Goal: Task Accomplishment & Management: Manage account settings

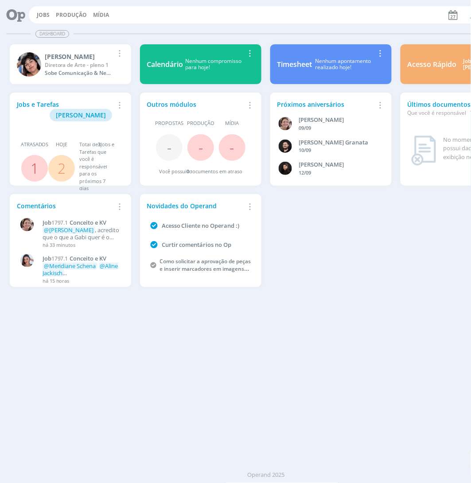
drag, startPoint x: 36, startPoint y: 16, endPoint x: 50, endPoint y: 10, distance: 15.3
click at [36, 16] on button "Jobs" at bounding box center [43, 15] width 18 height 7
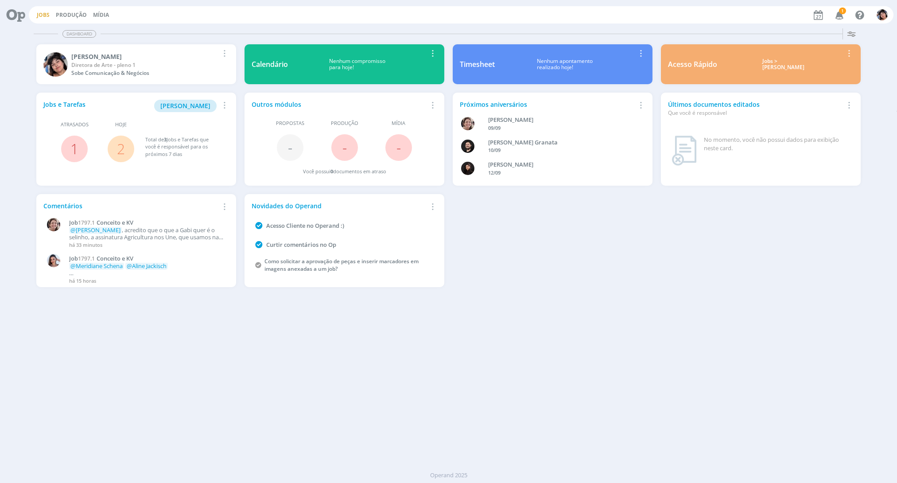
click at [45, 15] on link "Jobs" at bounding box center [43, 15] width 13 height 8
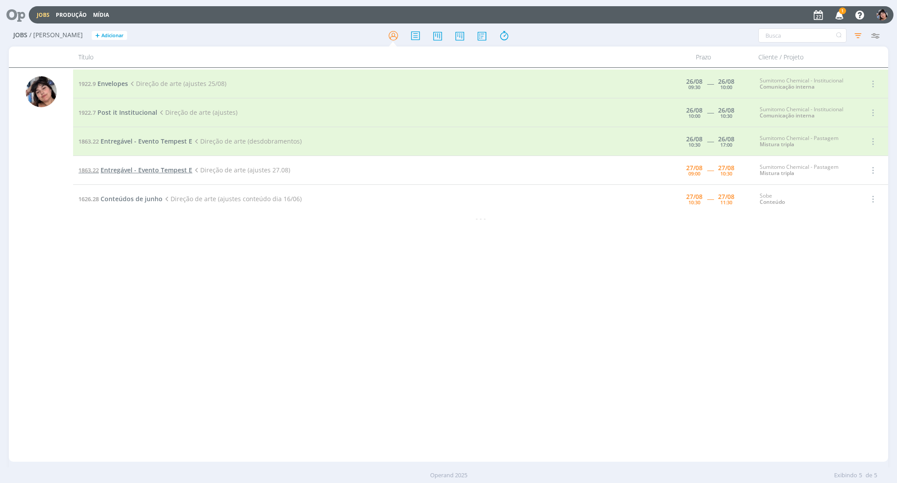
click at [132, 171] on span "Entregável - Evento Tempest E" at bounding box center [147, 170] width 92 height 8
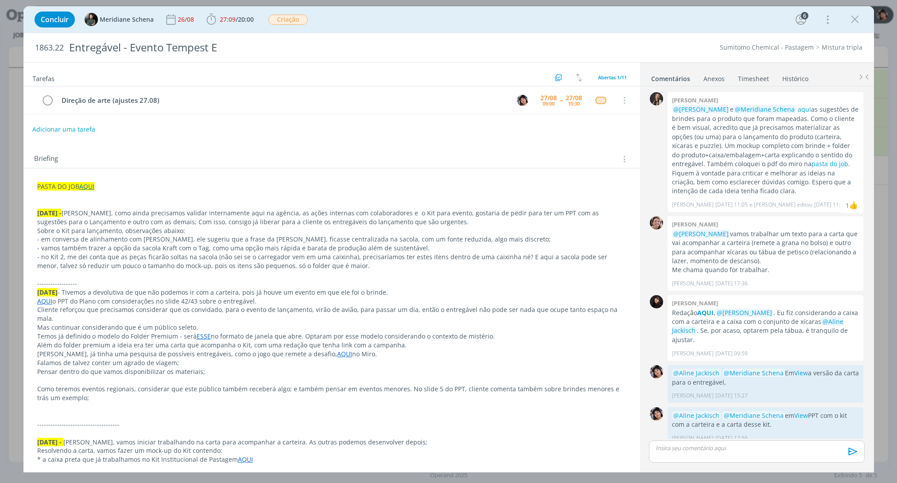
scroll to position [191, 0]
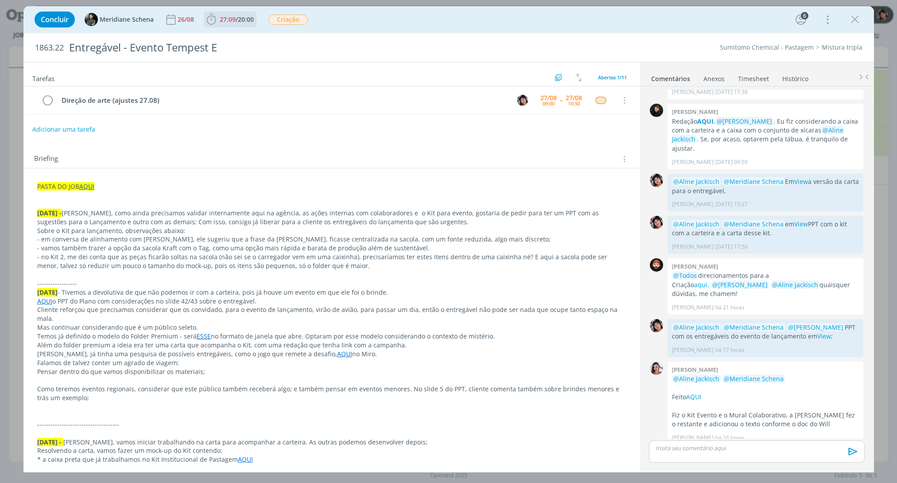
click at [238, 17] on span "/" at bounding box center [237, 19] width 2 height 8
click at [227, 39] on icon "dialog" at bounding box center [224, 39] width 16 height 12
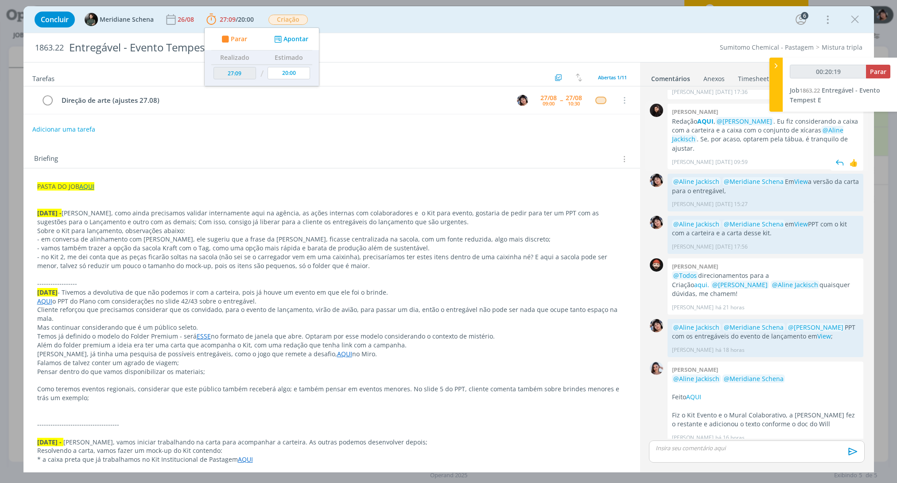
type input "00:20:20"
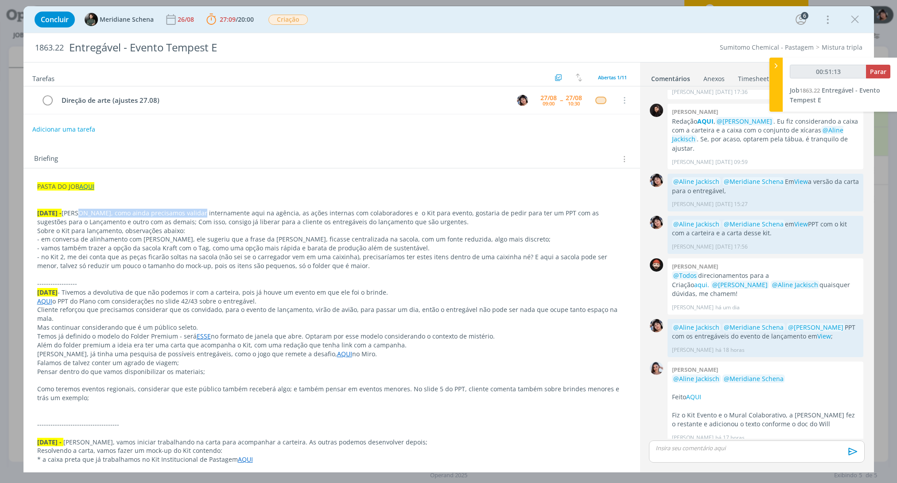
drag, startPoint x: 77, startPoint y: 215, endPoint x: 197, endPoint y: 218, distance: 120.6
click at [197, 218] on p "[DATE] - Eli, como ainda precisamos validar internamente aqui na agência, as aç…" at bounding box center [331, 218] width 589 height 18
click at [73, 228] on p "Sobre o Kit para lançamento, observações abaixo:" at bounding box center [332, 231] width 588 height 9
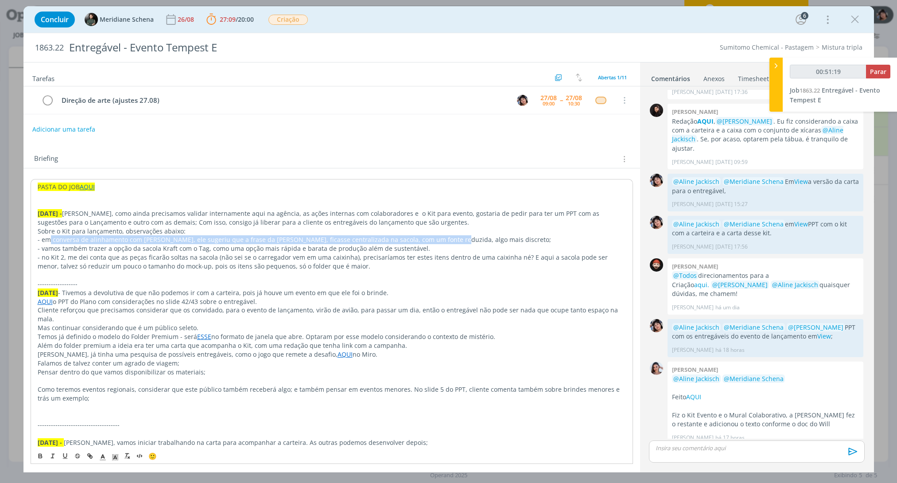
drag, startPoint x: 48, startPoint y: 242, endPoint x: 439, endPoint y: 243, distance: 391.3
click at [439, 243] on p "- em conversa de alinhamento com [PERSON_NAME], ele sugeriu que a frase da [PER…" at bounding box center [332, 239] width 588 height 9
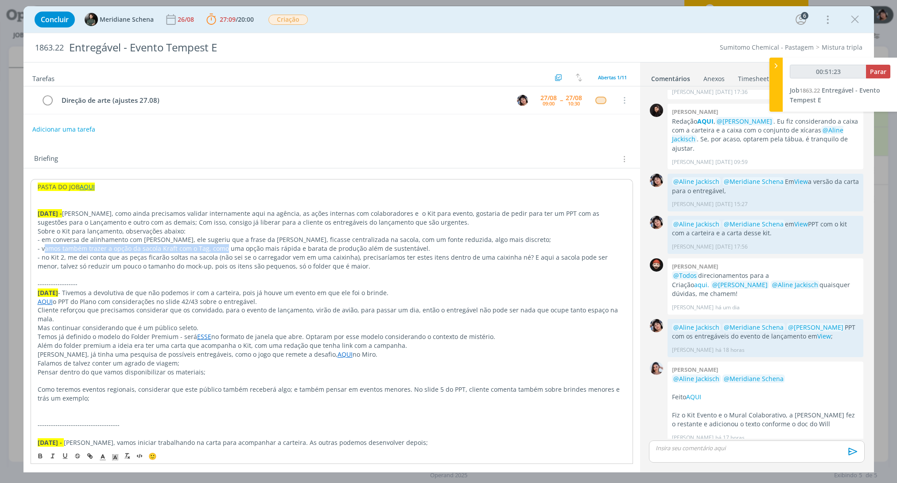
drag, startPoint x: 43, startPoint y: 247, endPoint x: 224, endPoint y: 249, distance: 180.4
click at [224, 249] on p "- vamos também trazer a opção da sacola Kraft com o Tag, como uma opção mais rá…" at bounding box center [332, 248] width 588 height 9
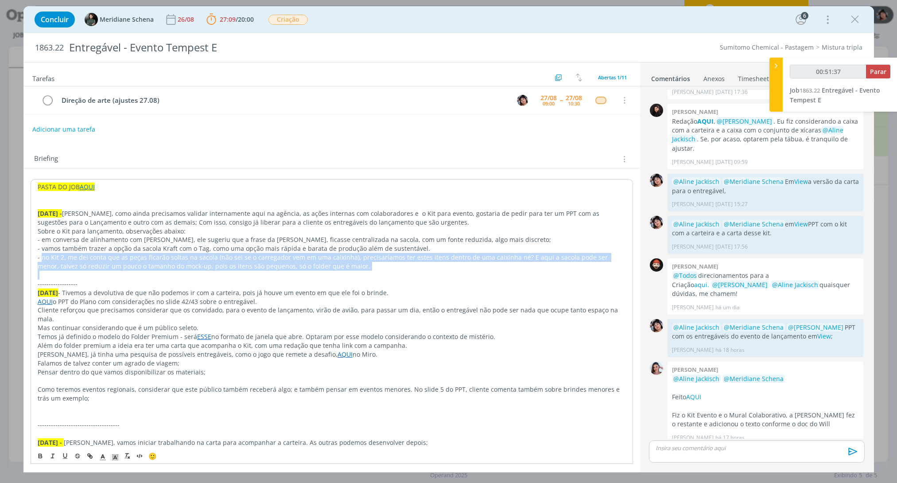
drag, startPoint x: 41, startPoint y: 258, endPoint x: 275, endPoint y: 273, distance: 234.9
click at [272, 273] on p "dialog" at bounding box center [332, 275] width 588 height 9
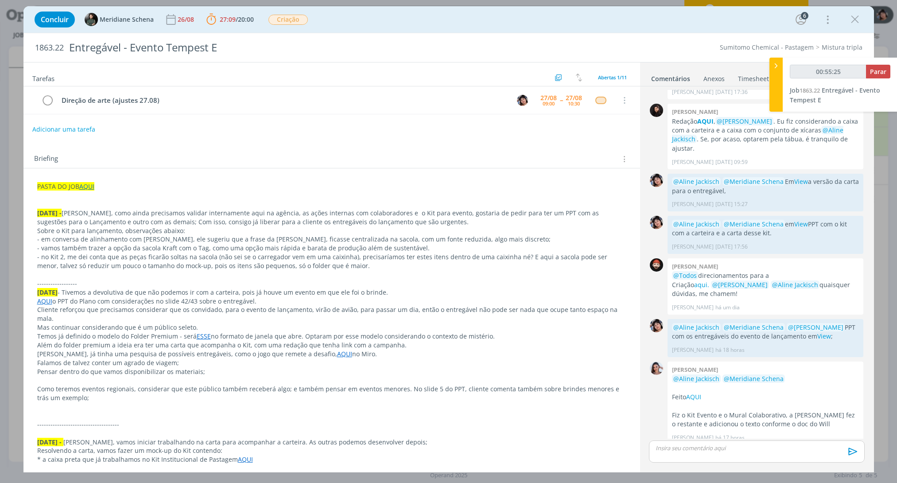
click at [471, 448] on p "dialog" at bounding box center [756, 448] width 201 height 8
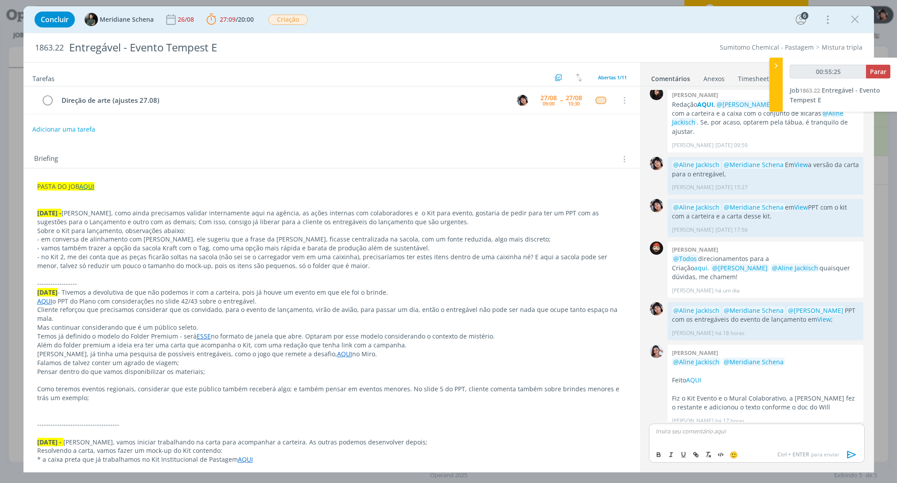
type input "00:55:26"
click at [471, 430] on p "Mudei o kit 1 pois no link dos personalizados está que só permite personalizaçã…" at bounding box center [756, 434] width 201 height 16
click at [471, 438] on p "Mudei o kit 1 pois no link dos personalizados está que só permite personalizaçã…" at bounding box center [756, 434] width 201 height 16
click at [471, 454] on icon "dialog" at bounding box center [851, 454] width 13 height 13
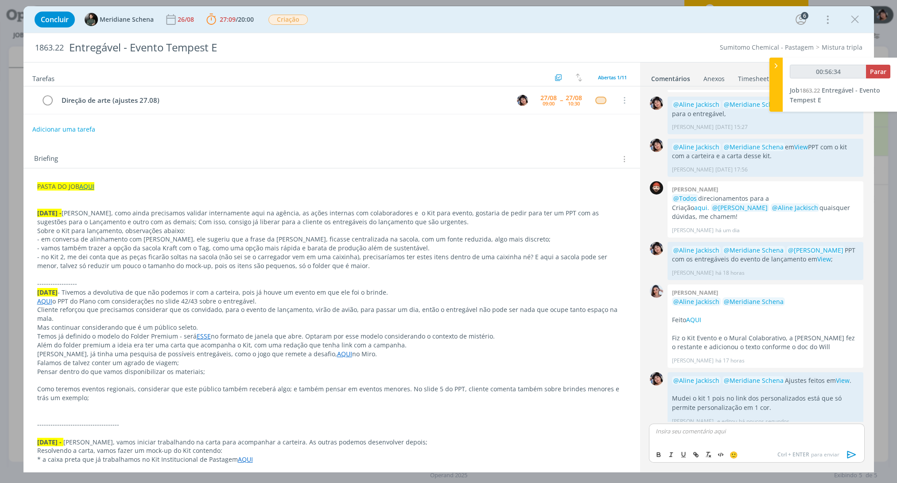
type input "00:56:35"
click at [471, 69] on span "Parar" at bounding box center [878, 71] width 16 height 8
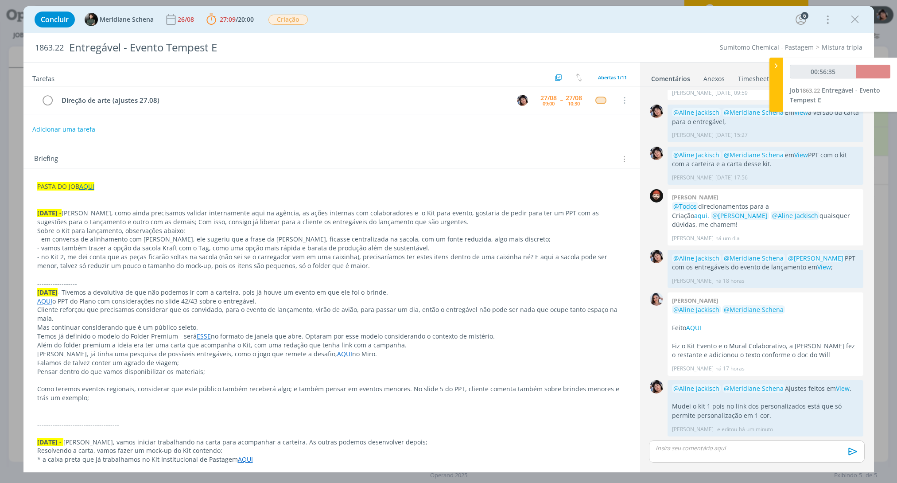
scroll to position [252, 0]
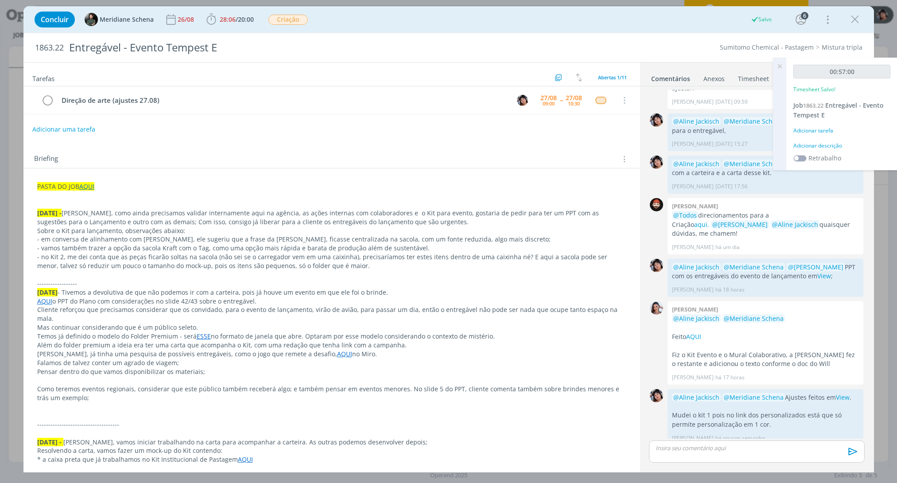
click at [471, 127] on div "Adicionar tarefa" at bounding box center [842, 131] width 97 height 8
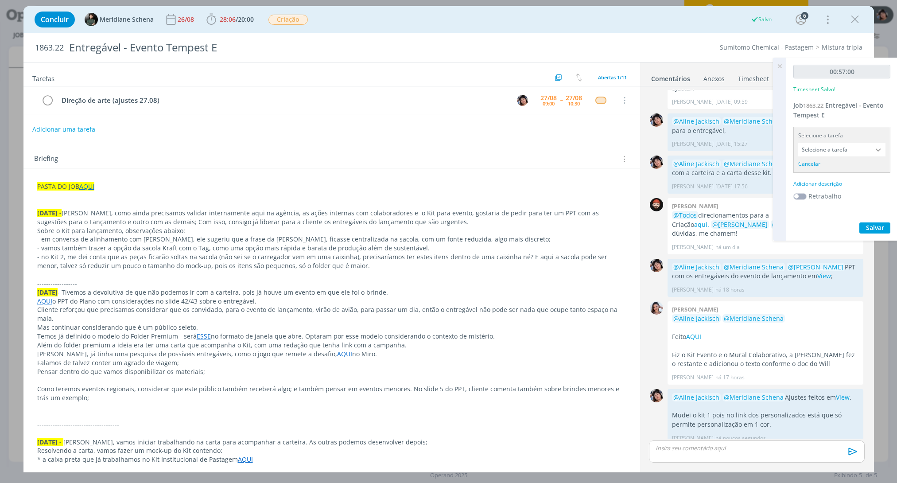
click at [471, 149] on input "Selecione a tarefa" at bounding box center [841, 149] width 87 height 13
click at [471, 191] on div "Direção de arte (ajustes 27.08) - [PERSON_NAME]" at bounding box center [843, 189] width 77 height 7
type input "Direção de arte (ajustes 27.08)"
click at [471, 164] on div "00:57:00 Timesheet Salvo! Job 1863.22 Entregável - Evento Tempest E Selecione a…" at bounding box center [842, 143] width 111 height 171
click at [471, 170] on div "Adicionar descrição" at bounding box center [842, 172] width 97 height 8
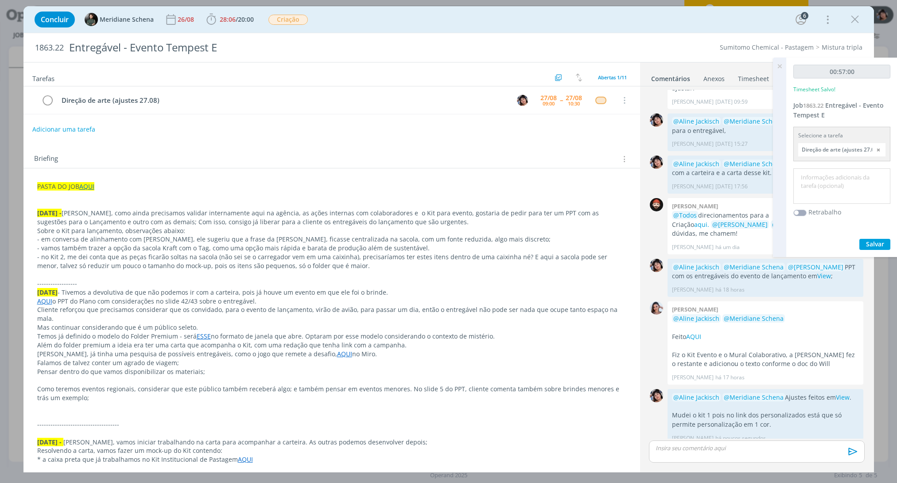
click at [471, 178] on textarea at bounding box center [842, 186] width 93 height 31
type textarea "Ajustes atendimento"
click at [471, 240] on span "Salvar" at bounding box center [875, 244] width 18 height 8
drag, startPoint x: 784, startPoint y: 65, endPoint x: 695, endPoint y: 65, distance: 89.5
click at [471, 65] on icon at bounding box center [780, 66] width 16 height 17
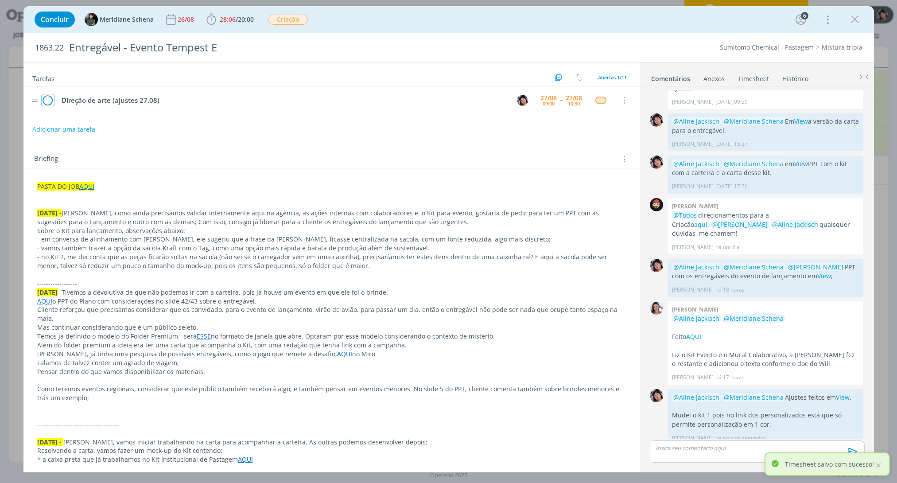
click at [46, 103] on icon "dialog" at bounding box center [48, 100] width 12 height 13
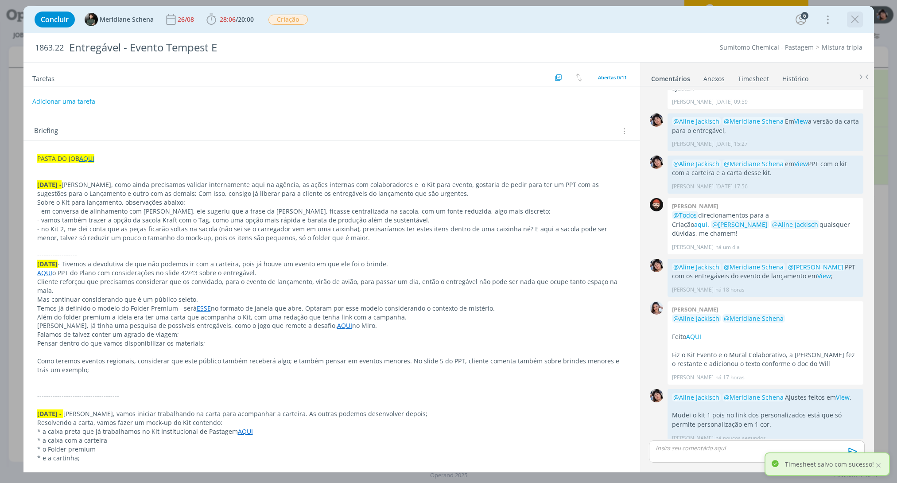
click at [471, 16] on icon "dialog" at bounding box center [855, 19] width 13 height 13
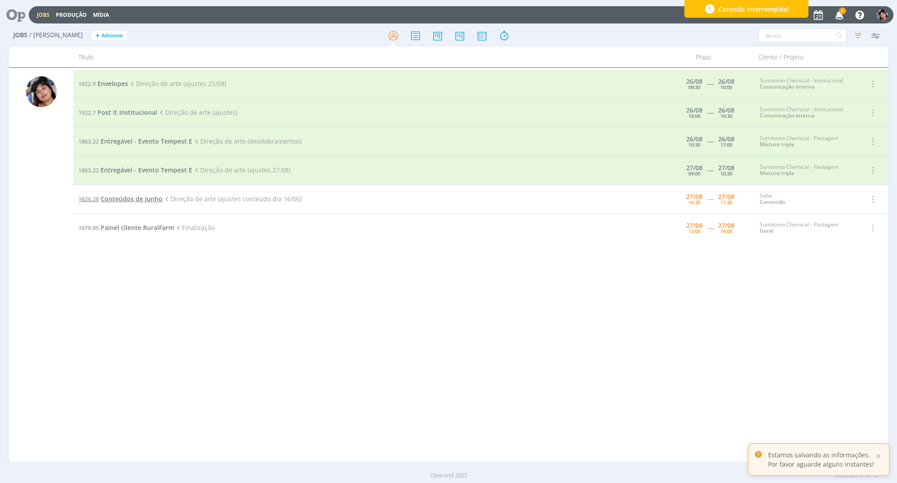
click at [137, 201] on span "Conteúdos de junho" at bounding box center [132, 199] width 62 height 8
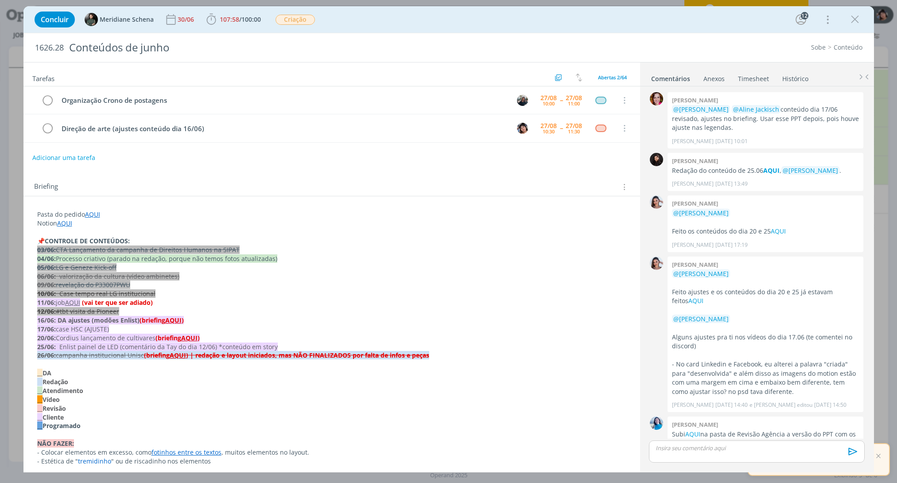
scroll to position [920, 0]
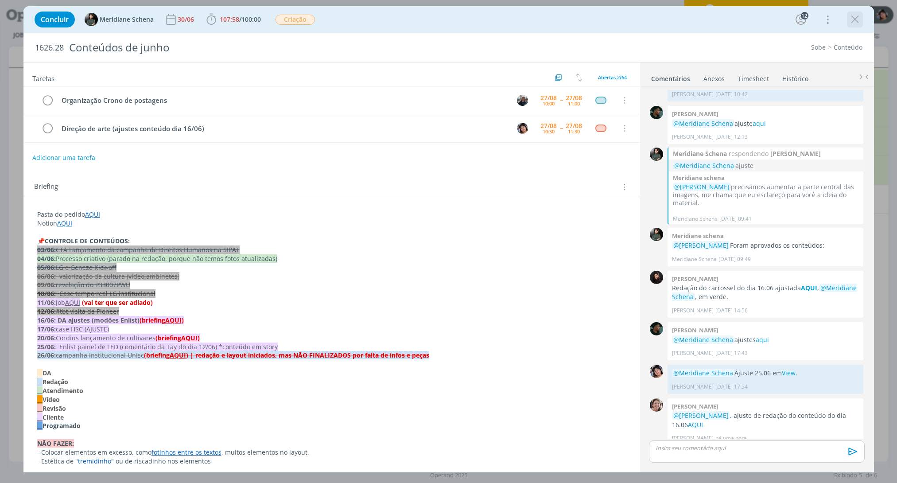
click at [471, 18] on button "dialog" at bounding box center [855, 19] width 13 height 13
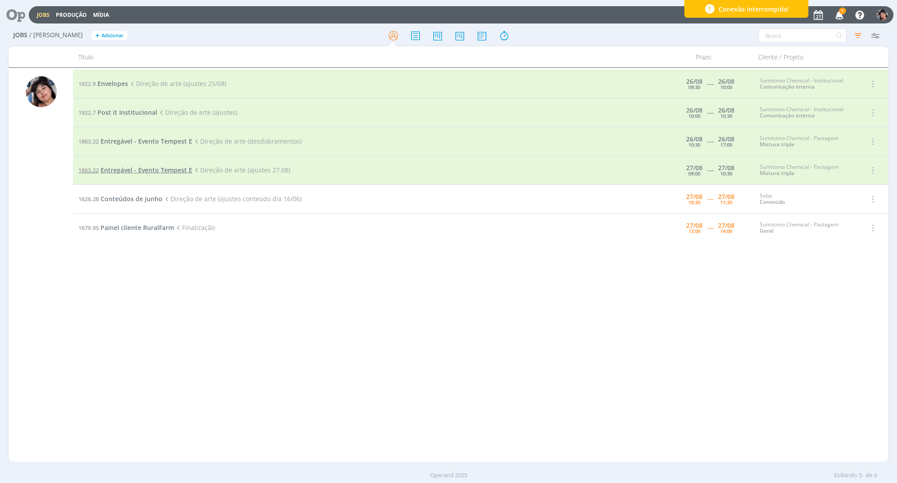
click at [121, 172] on span "Entregável - Evento Tempest E" at bounding box center [147, 170] width 92 height 8
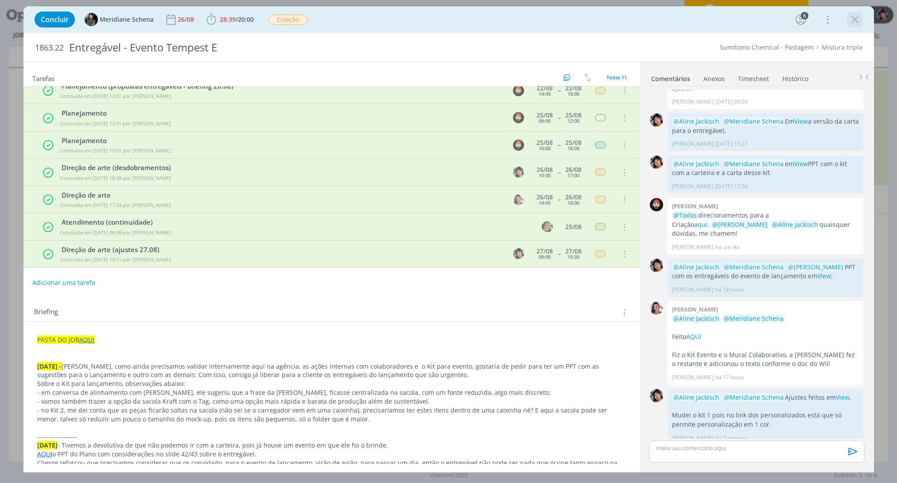
click at [471, 19] on icon "dialog" at bounding box center [855, 19] width 13 height 13
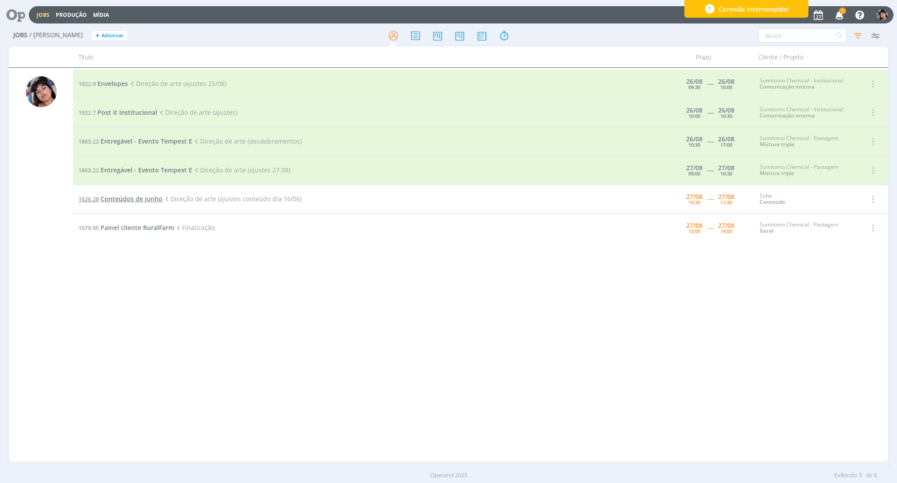
click at [133, 196] on span "Conteúdos de junho" at bounding box center [132, 199] width 62 height 8
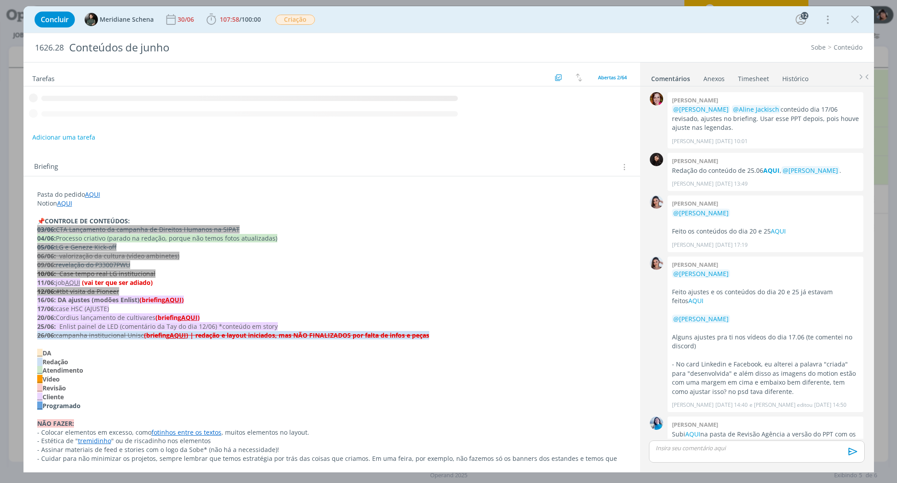
scroll to position [990, 0]
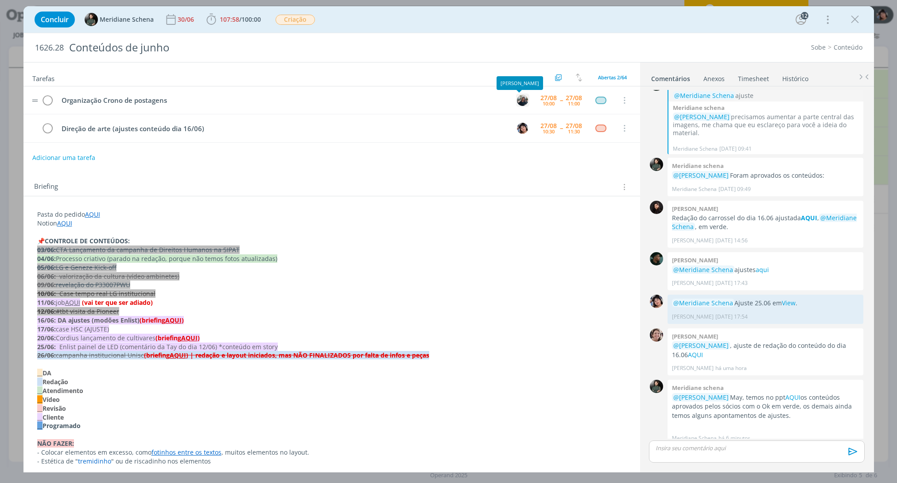
click at [471, 100] on img "dialog" at bounding box center [522, 100] width 11 height 11
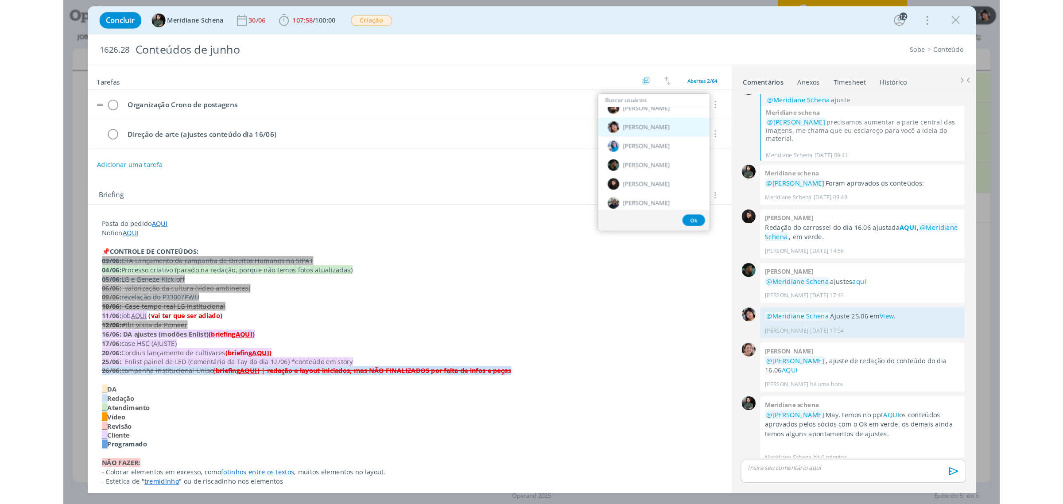
scroll to position [111, 0]
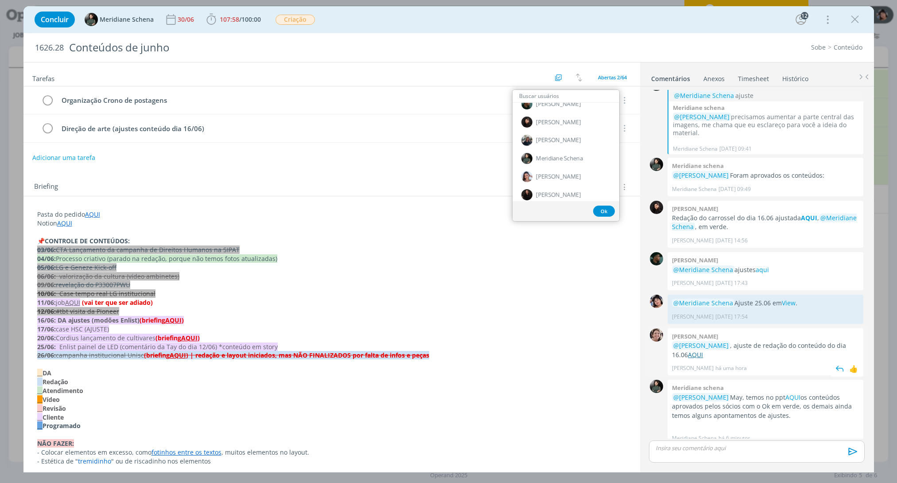
click at [471, 350] on link "AQUI" at bounding box center [695, 354] width 15 height 8
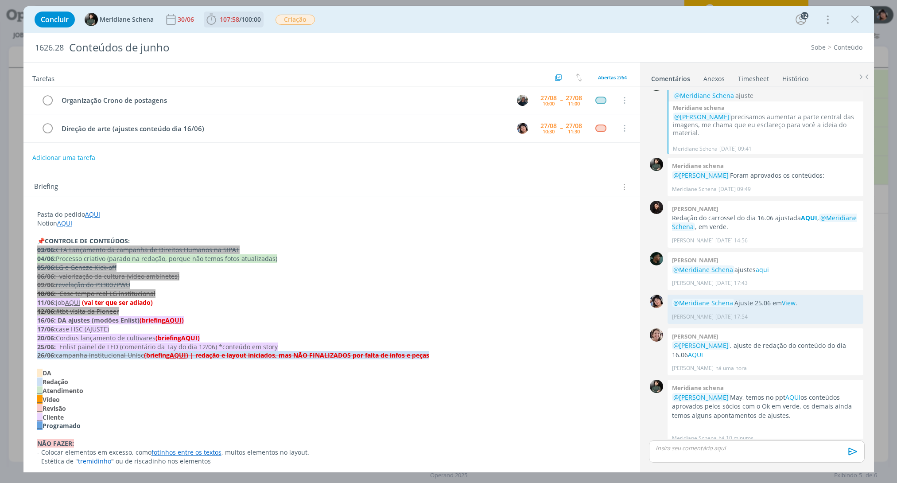
click at [234, 16] on span "107:58" at bounding box center [229, 19] width 19 height 8
click at [239, 40] on span "Iniciar" at bounding box center [241, 39] width 19 height 6
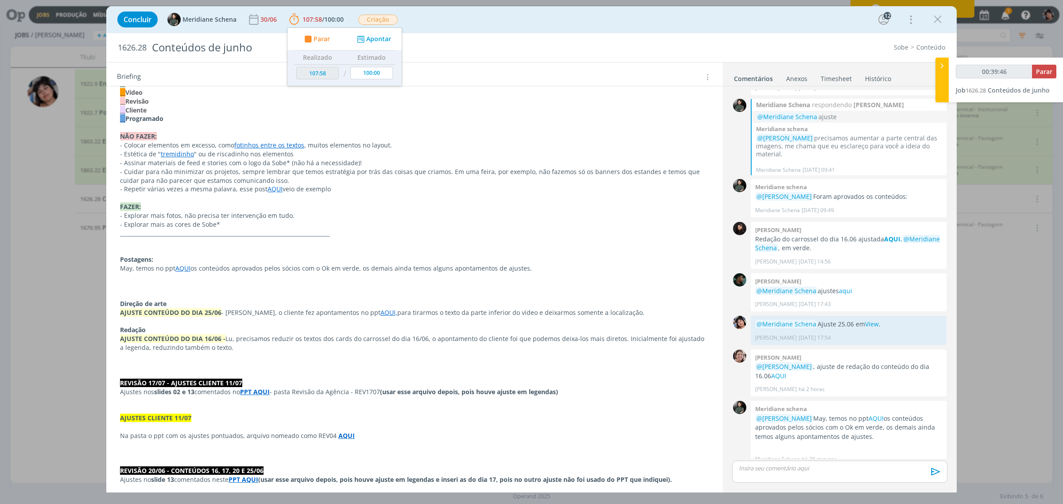
scroll to position [332, 0]
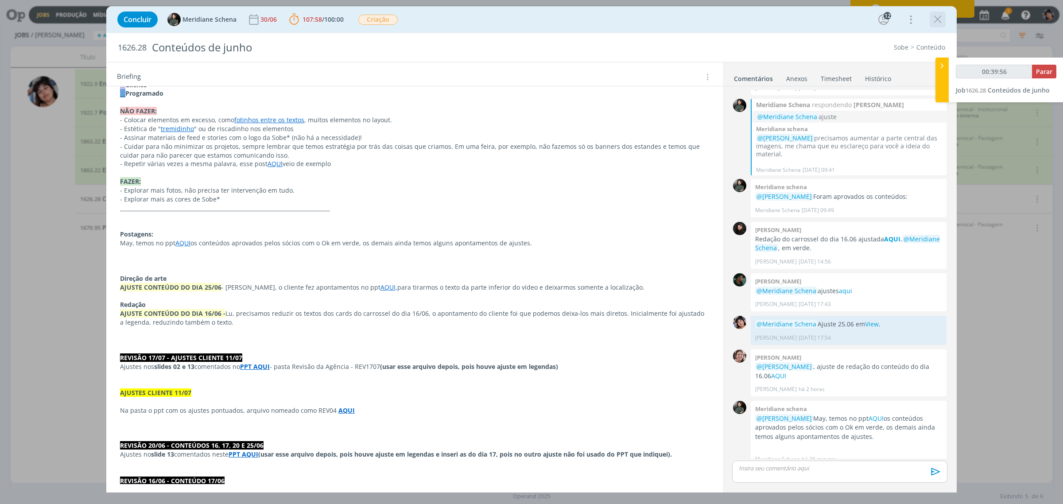
click at [471, 20] on icon "dialog" at bounding box center [937, 19] width 13 height 13
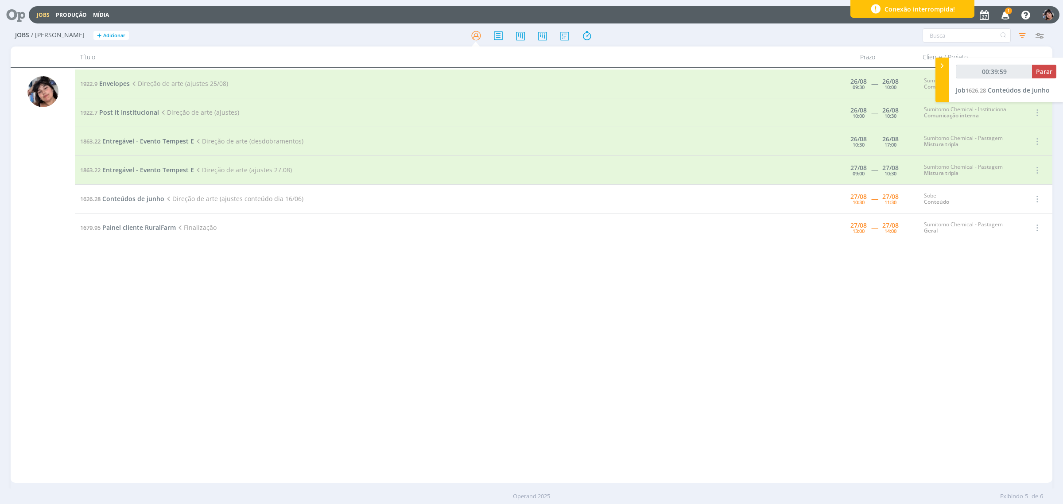
click at [471, 10] on span "1" at bounding box center [1008, 11] width 7 height 7
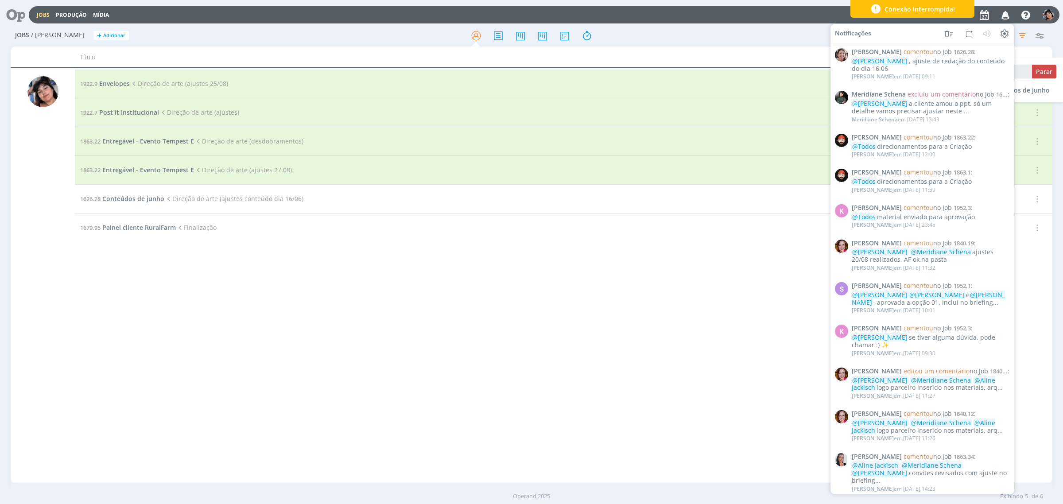
type input "00:58:13"
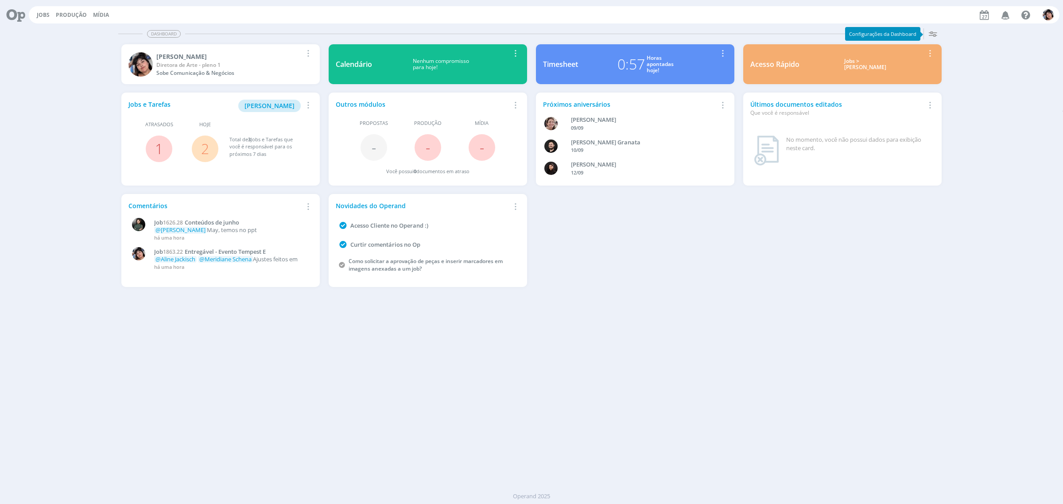
click at [30, 12] on div "Jobs Produção Mídia Notificações Central de Ajuda Área de Membros Implantação o…" at bounding box center [544, 14] width 1031 height 17
click at [42, 12] on link "Jobs" at bounding box center [43, 15] width 13 height 8
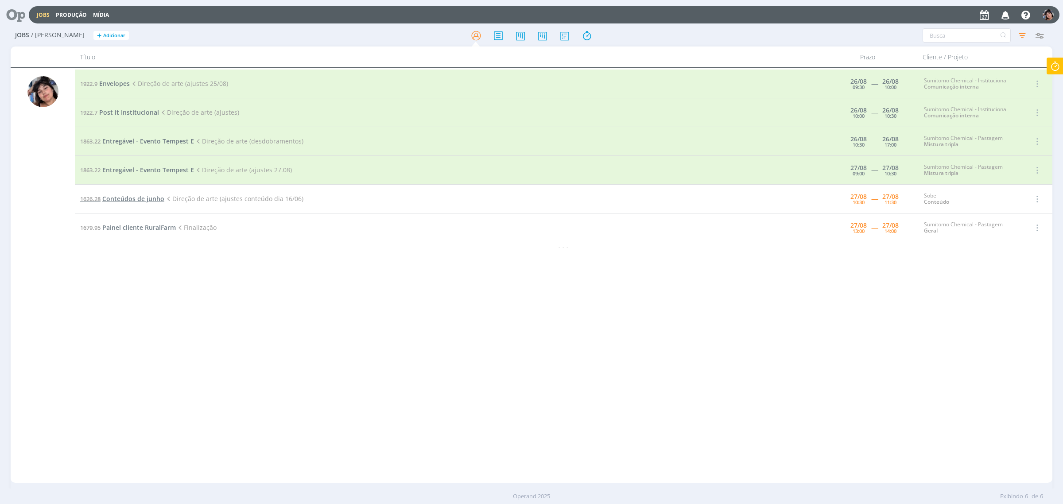
click at [120, 199] on span "Conteúdos de junho" at bounding box center [133, 199] width 62 height 8
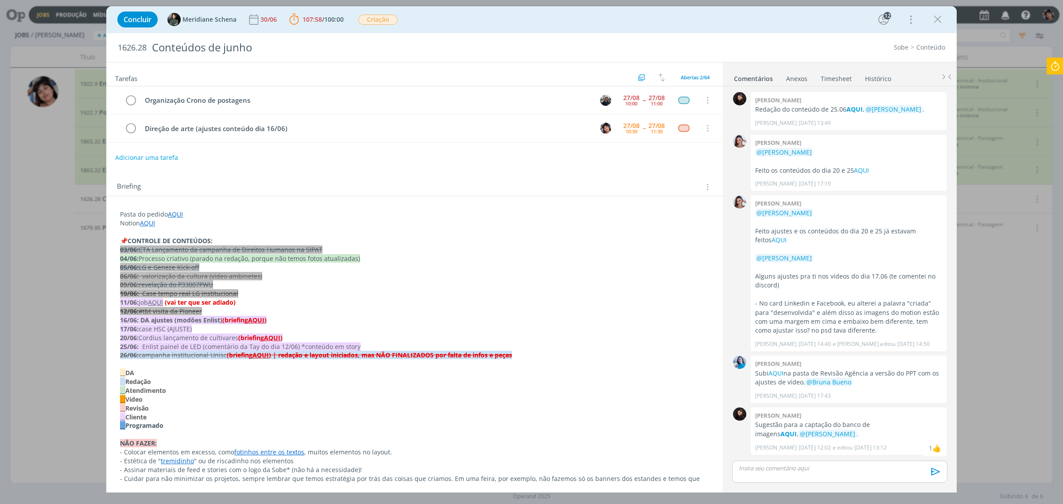
scroll to position [908, 0]
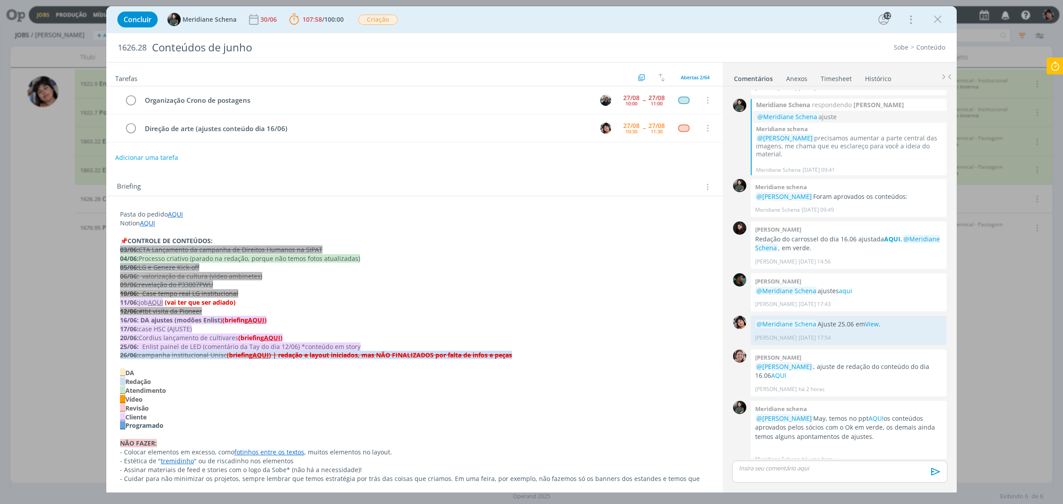
click at [798, 476] on div "dialog" at bounding box center [839, 472] width 215 height 22
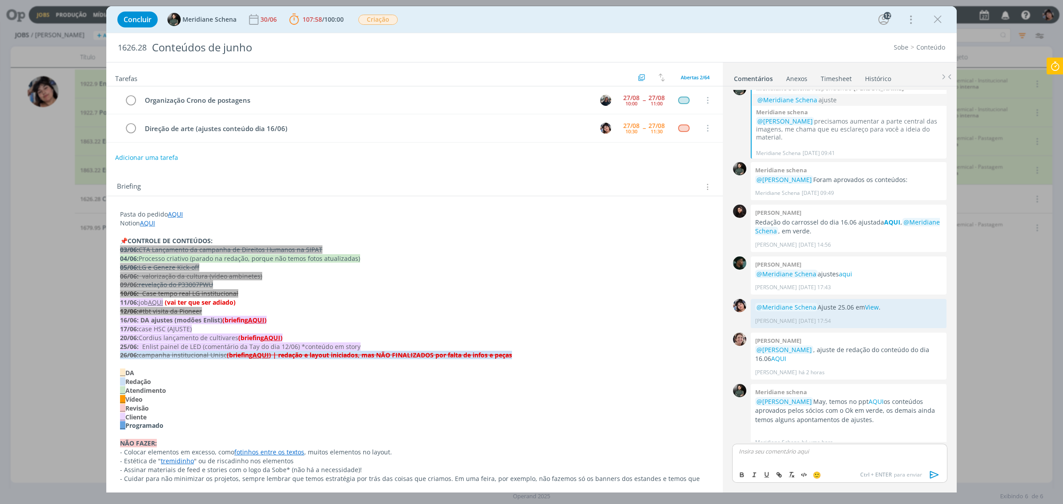
click at [769, 453] on p "dialog" at bounding box center [840, 452] width 201 height 8
click at [931, 477] on icon "dialog" at bounding box center [935, 475] width 9 height 8
click at [1047, 64] on icon at bounding box center [1055, 66] width 16 height 17
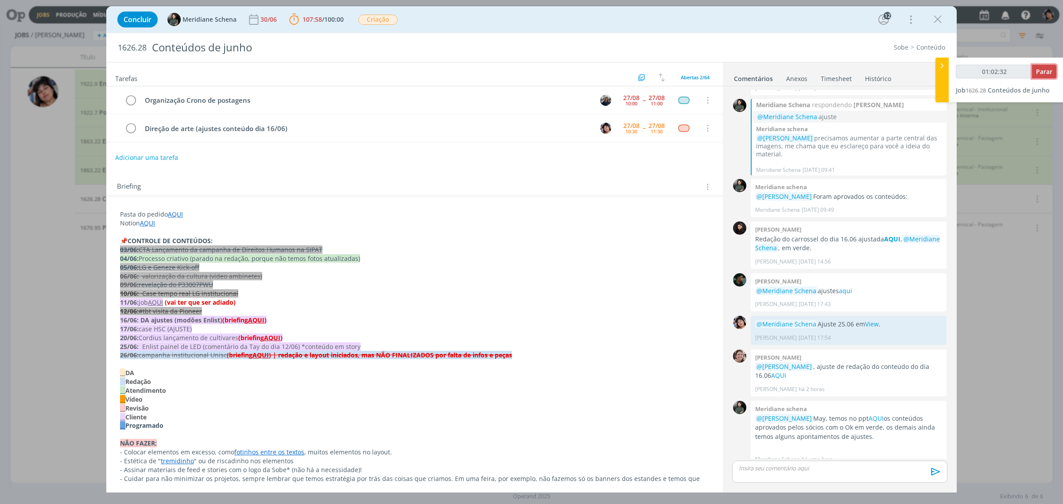
click at [1046, 71] on span "Parar" at bounding box center [1044, 71] width 16 height 8
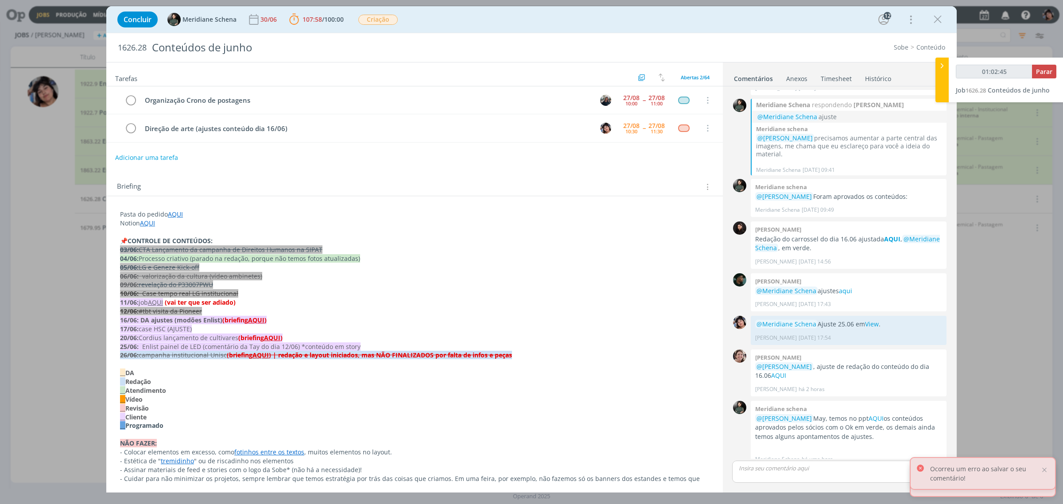
click at [783, 467] on p "dialog" at bounding box center [840, 468] width 201 height 8
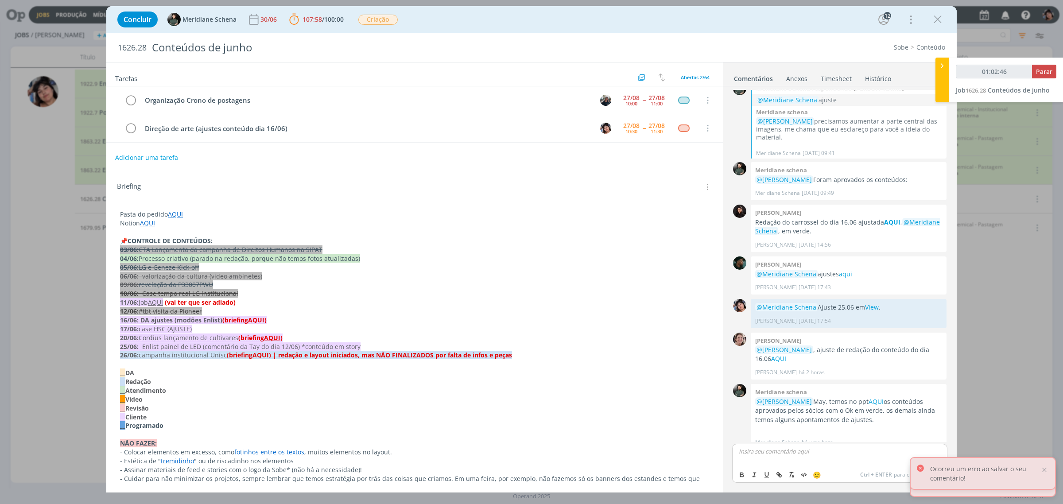
click at [815, 460] on div "dialog" at bounding box center [839, 455] width 215 height 22
click at [831, 440] on div "0 Meridiane schena @Mayara Peruzzo May, temos no ppt AQUI os conteúdos aprovado…" at bounding box center [840, 417] width 222 height 70
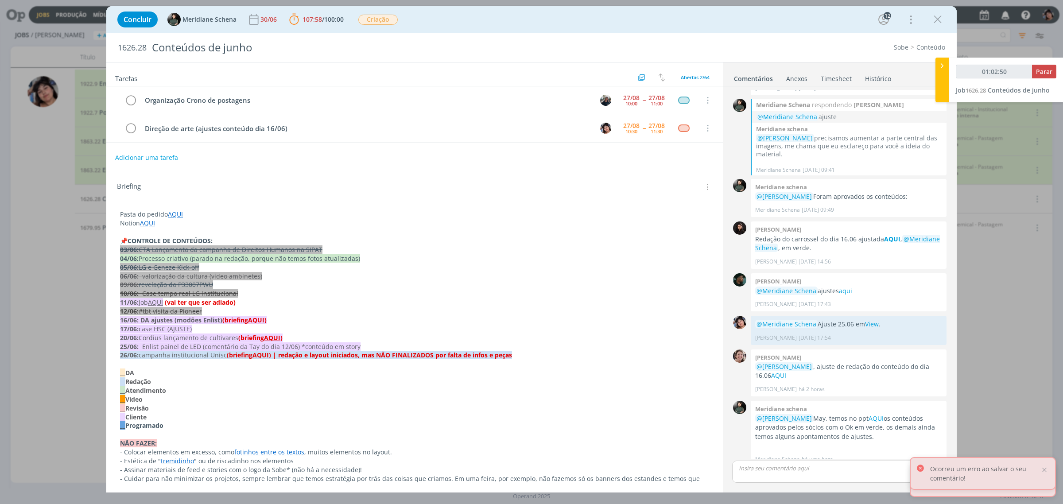
type input "01:02:51"
click at [1039, 69] on span "Parar" at bounding box center [1044, 71] width 16 height 8
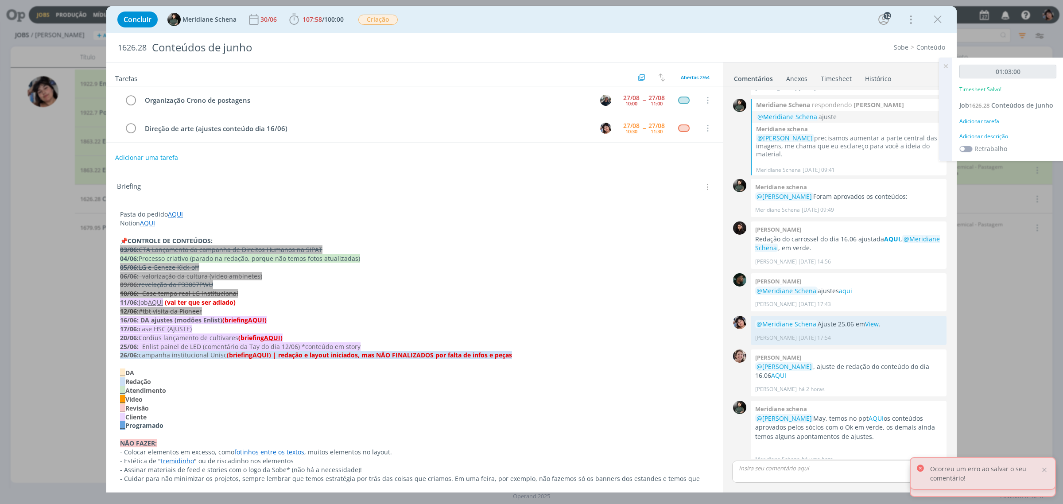
click at [984, 117] on div "Adicionar tarefa" at bounding box center [1008, 121] width 97 height 8
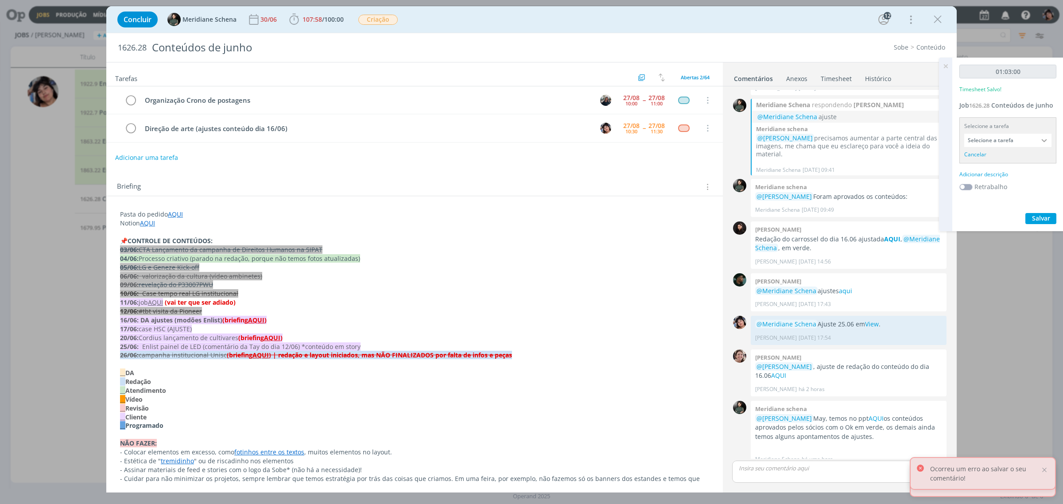
click at [984, 138] on input "Selecione a tarefa" at bounding box center [1008, 140] width 87 height 13
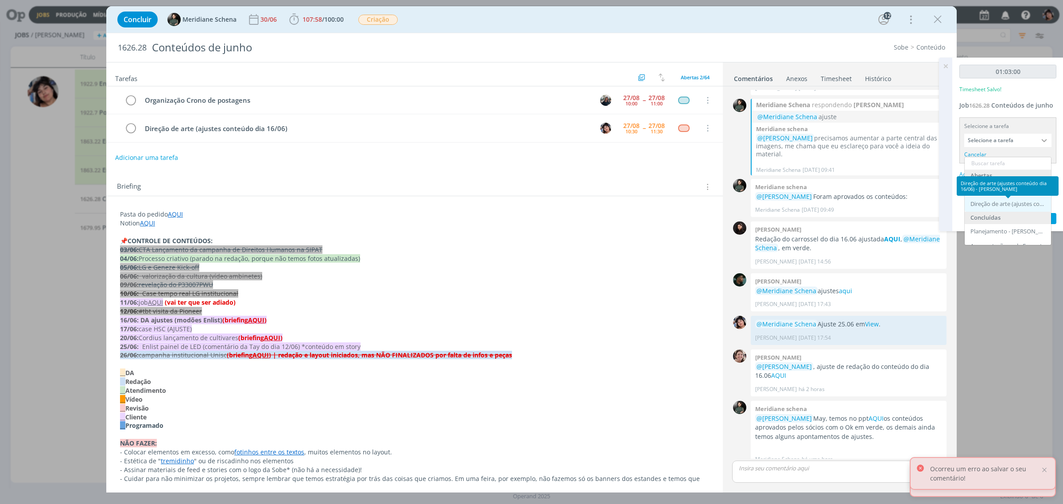
click at [991, 202] on div "Direção de arte (ajustes conteúdo dia 16/06) - Eliana Hochscheidt" at bounding box center [1009, 204] width 77 height 7
type input "Direção de arte (ajustes conteúdo dia 16/06)"
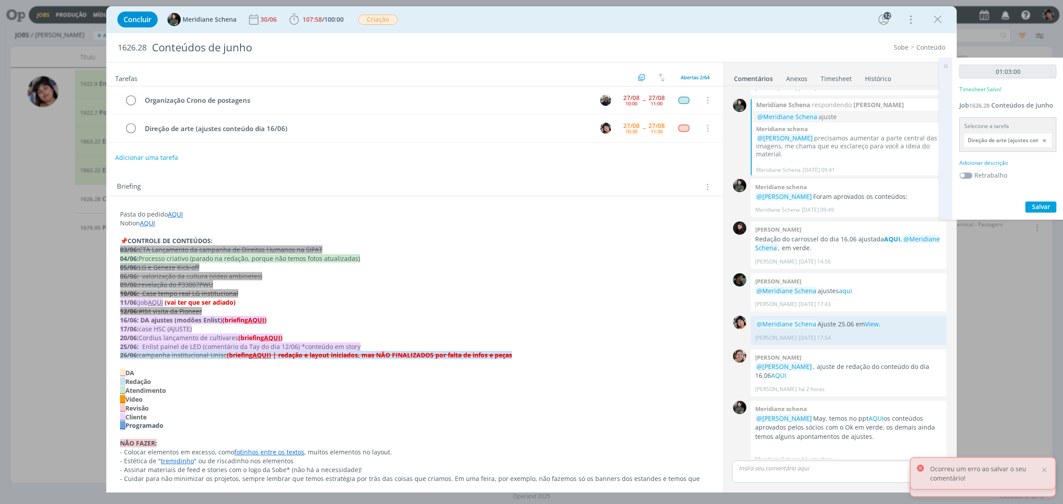
click at [984, 164] on div "Adicionar descrição" at bounding box center [1008, 163] width 97 height 8
click at [984, 176] on textarea at bounding box center [1008, 176] width 93 height 31
type textarea "Ajuste atendimento"
click at [1047, 238] on span "Salvar" at bounding box center [1041, 234] width 18 height 8
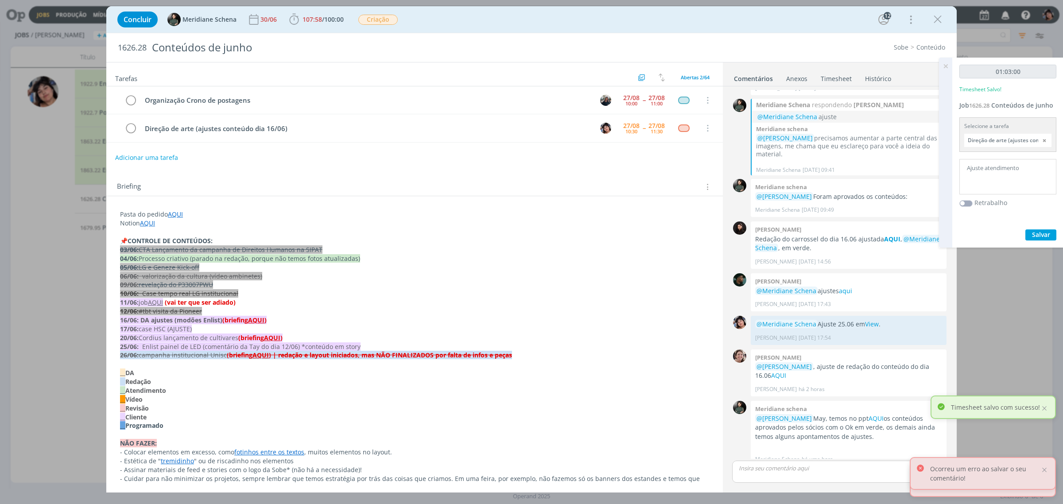
click at [947, 69] on icon at bounding box center [946, 66] width 16 height 17
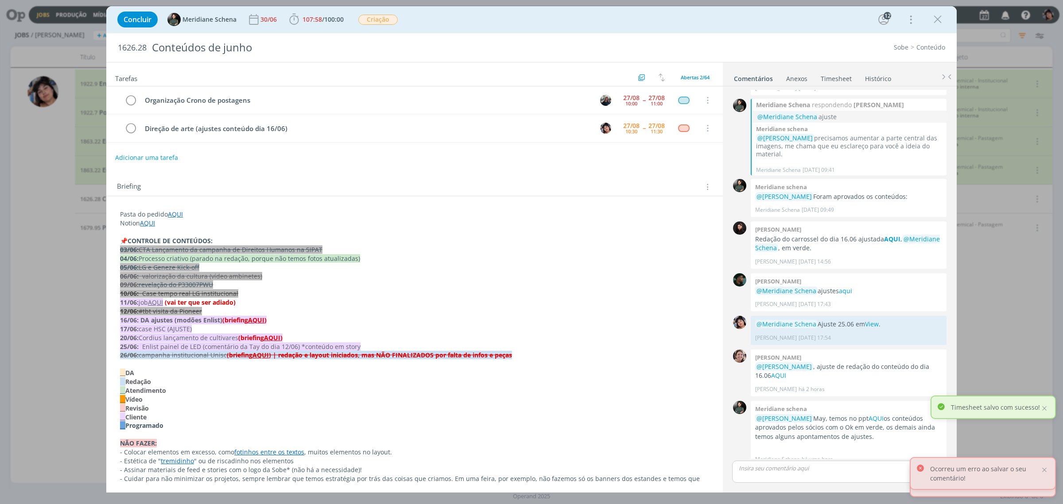
click at [777, 477] on div "dialog" at bounding box center [839, 472] width 215 height 22
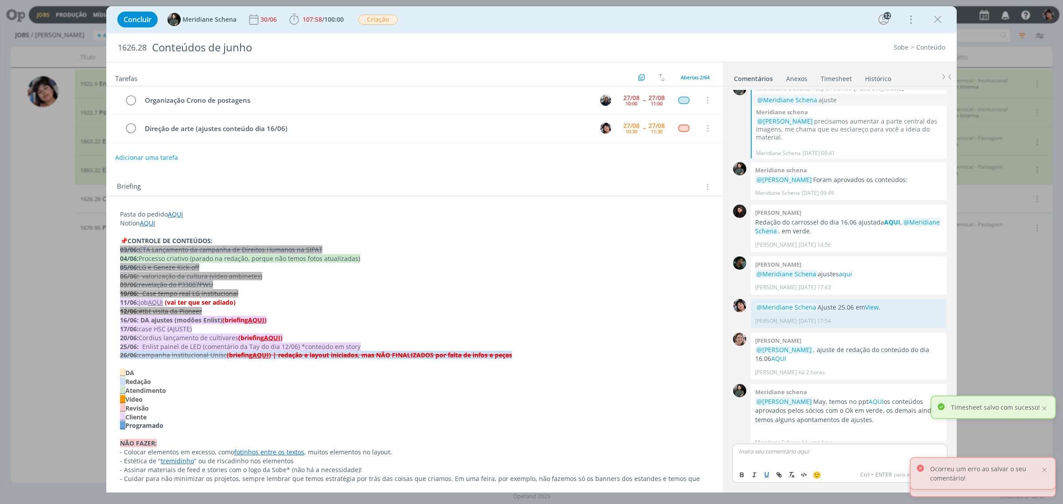
click at [771, 473] on button "dialog" at bounding box center [767, 475] width 12 height 11
click at [757, 453] on p "﻿" at bounding box center [840, 452] width 201 height 8
click at [1047, 472] on div at bounding box center [1045, 470] width 8 height 8
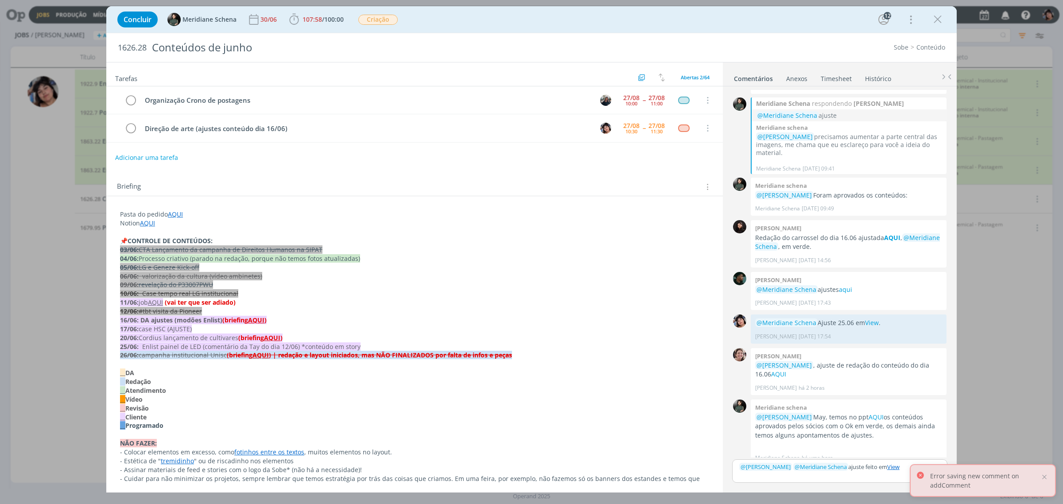
click at [1047, 472] on div at bounding box center [1045, 470] width 8 height 8
click at [888, 479] on p "dialog" at bounding box center [840, 475] width 201 height 8
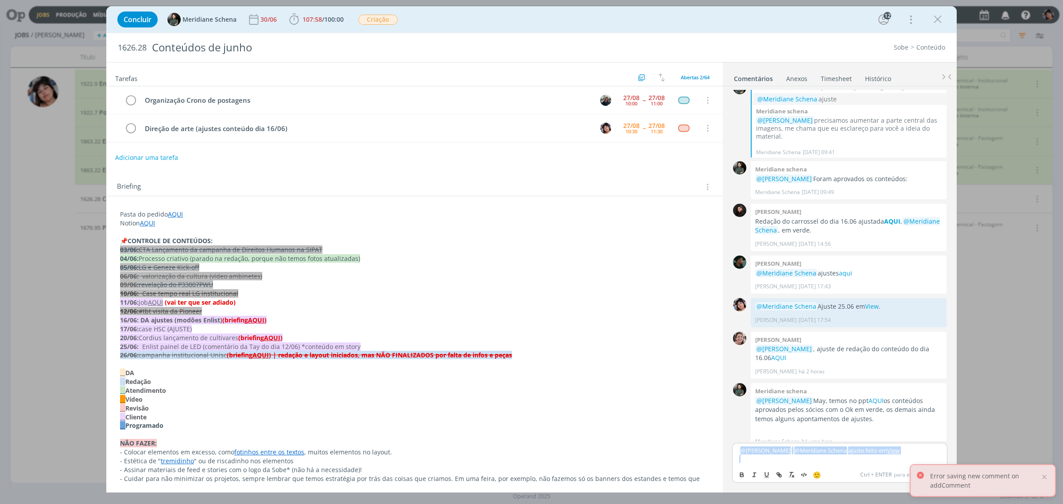
copy p "﻿ @ Aline Jackisch ﻿ ﻿ @ Meridiane Schena ﻿ ajuste feito em View"
click at [905, 466] on div "﻿ @ Aline Jackisch ﻿ ﻿ @ Meridiane Schena ﻿ ajuste feito em View" at bounding box center [839, 454] width 215 height 23
click at [1046, 473] on div at bounding box center [1045, 477] width 8 height 8
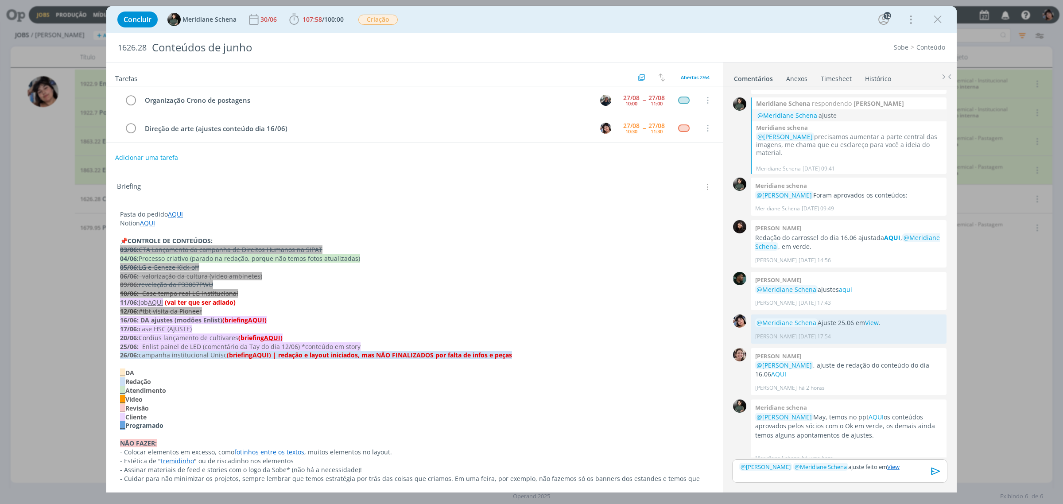
click at [937, 475] on icon "dialog" at bounding box center [936, 471] width 13 height 13
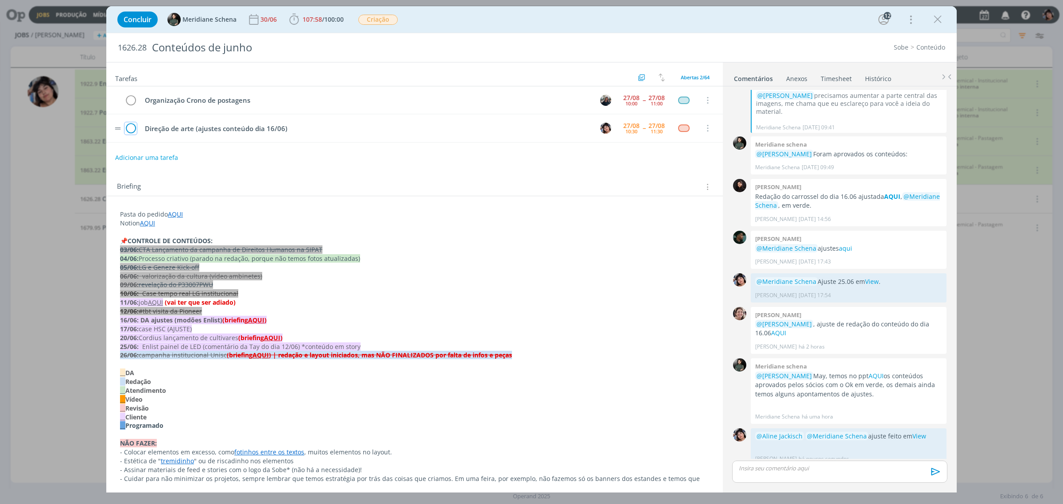
click at [128, 127] on icon "dialog" at bounding box center [131, 128] width 12 height 13
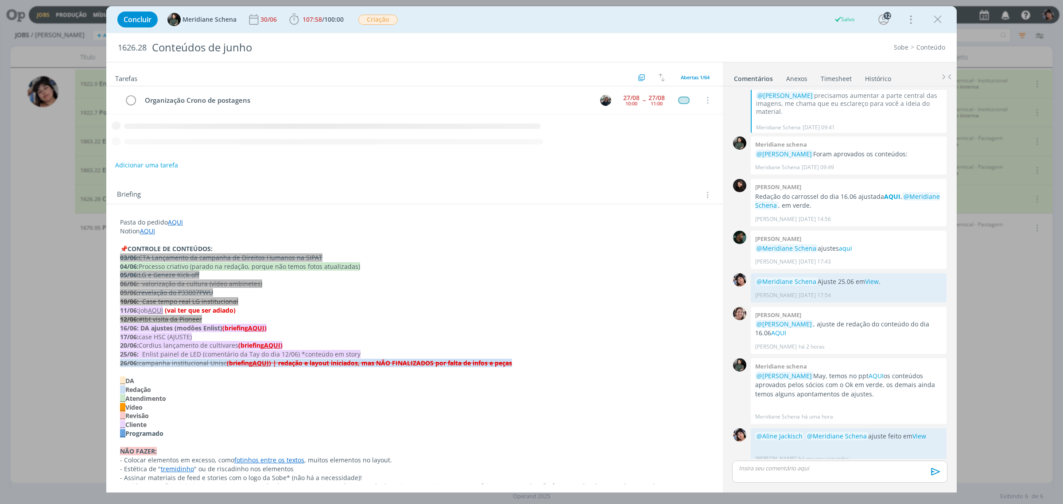
click at [938, 17] on icon "dialog" at bounding box center [937, 19] width 13 height 13
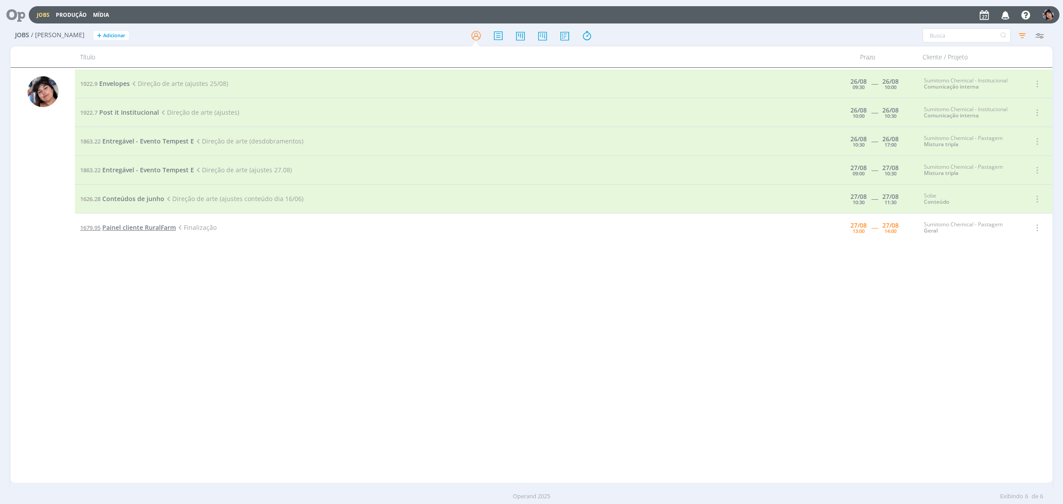
click at [128, 227] on span "Painel cliente RuralFarm" at bounding box center [139, 227] width 74 height 8
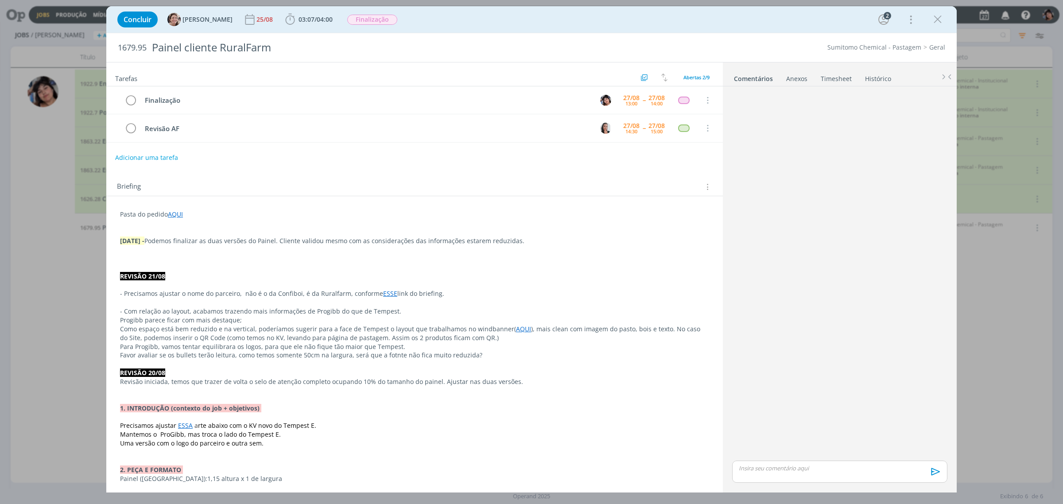
scroll to position [64, 0]
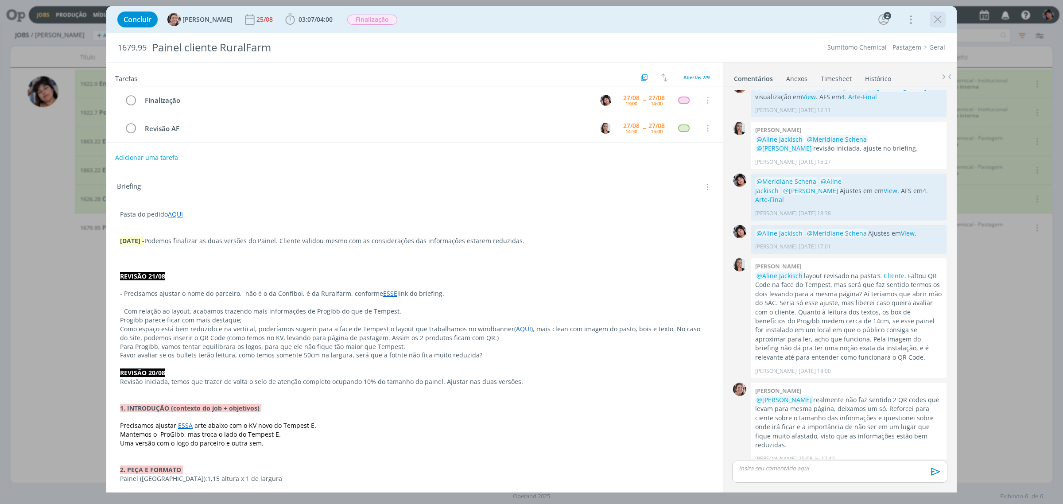
click at [938, 21] on icon "dialog" at bounding box center [937, 19] width 13 height 13
